Goal: Task Accomplishment & Management: Use online tool/utility

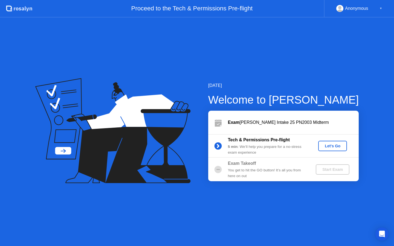
click at [340, 146] on div "Let's Go" at bounding box center [332, 146] width 24 height 4
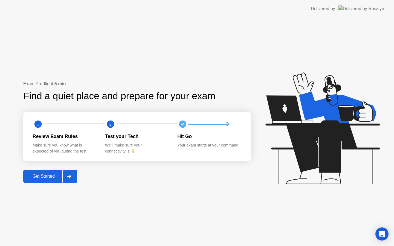
click at [52, 175] on div "Get Started" at bounding box center [43, 176] width 37 height 5
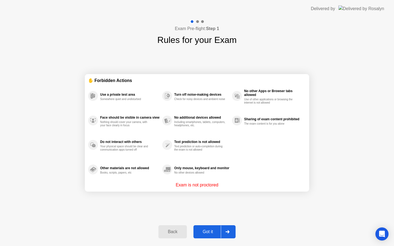
click at [211, 231] on div "Got it" at bounding box center [208, 231] width 26 height 5
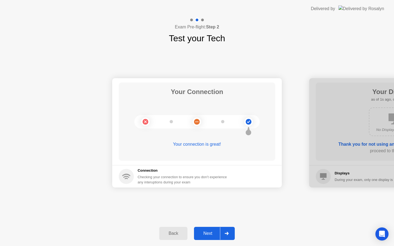
click at [211, 231] on div "Next" at bounding box center [208, 233] width 24 height 5
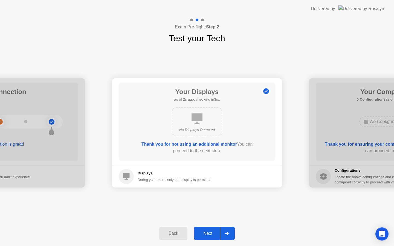
click at [211, 231] on div "Next" at bounding box center [208, 233] width 24 height 5
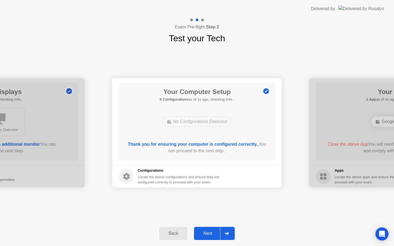
click at [211, 231] on div "Next" at bounding box center [208, 233] width 24 height 5
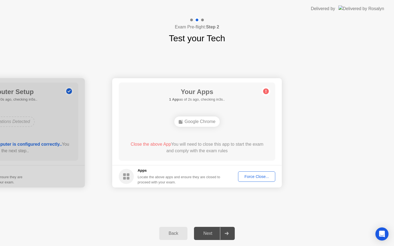
click at [212, 235] on div "Next" at bounding box center [208, 233] width 24 height 5
click at [258, 177] on div "Force Close..." at bounding box center [256, 176] width 33 height 4
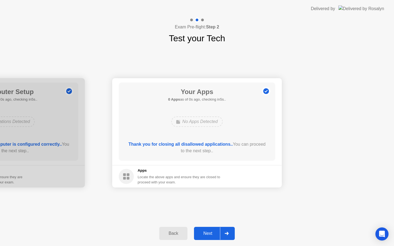
click at [209, 232] on div "Next" at bounding box center [208, 233] width 24 height 5
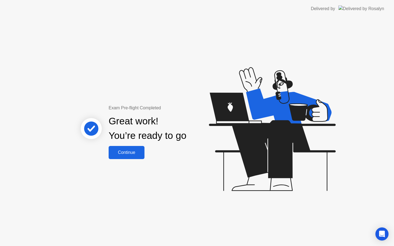
click at [126, 153] on div "Continue" at bounding box center [126, 152] width 33 height 5
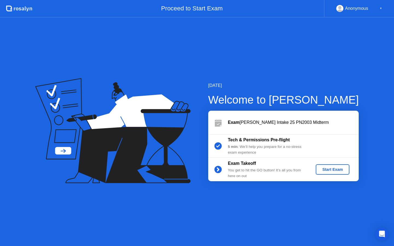
click at [335, 171] on div "Start Exam" at bounding box center [332, 169] width 29 height 4
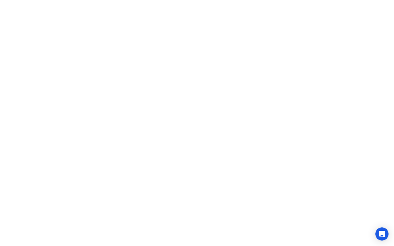
click iframe
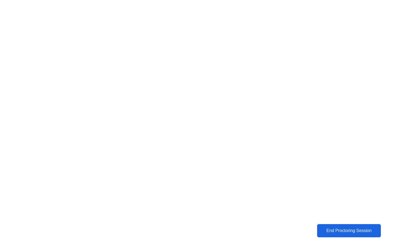
click at [366, 227] on button "End Proctoring Session" at bounding box center [348, 231] width 67 height 14
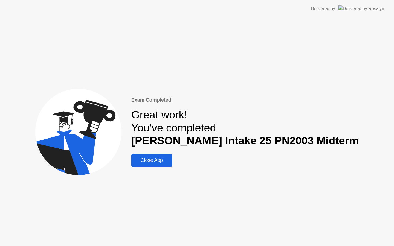
click at [170, 162] on div "Close App" at bounding box center [151, 160] width 37 height 6
